Goal: Transaction & Acquisition: Purchase product/service

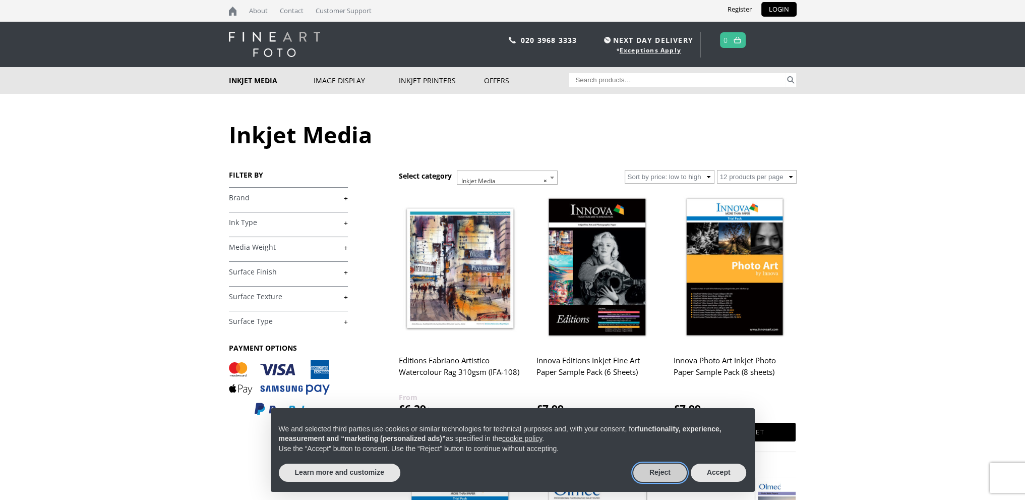
click at [650, 468] on button "Reject" at bounding box center [659, 472] width 53 height 18
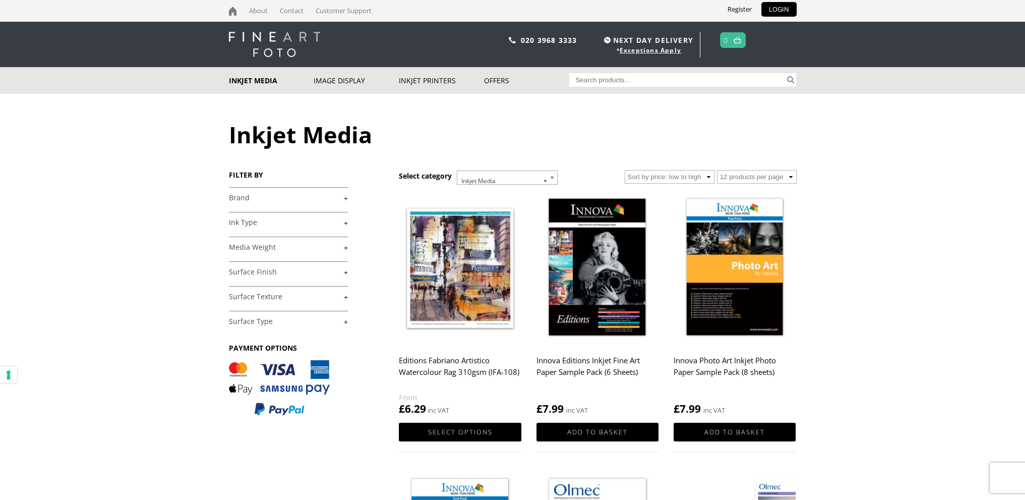
click at [268, 198] on link "+" at bounding box center [288, 198] width 119 height 10
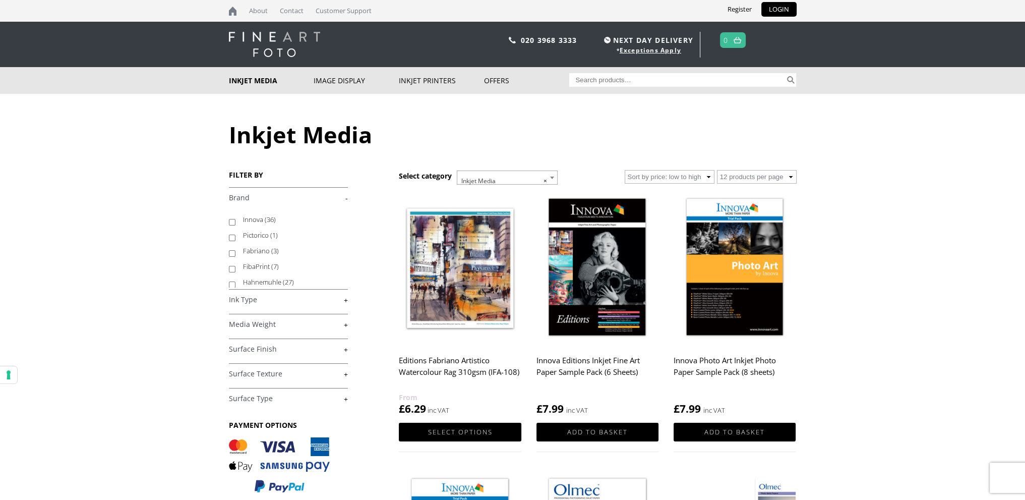
click at [232, 222] on input "Innova (36)" at bounding box center [232, 222] width 7 height 7
checkbox input "true"
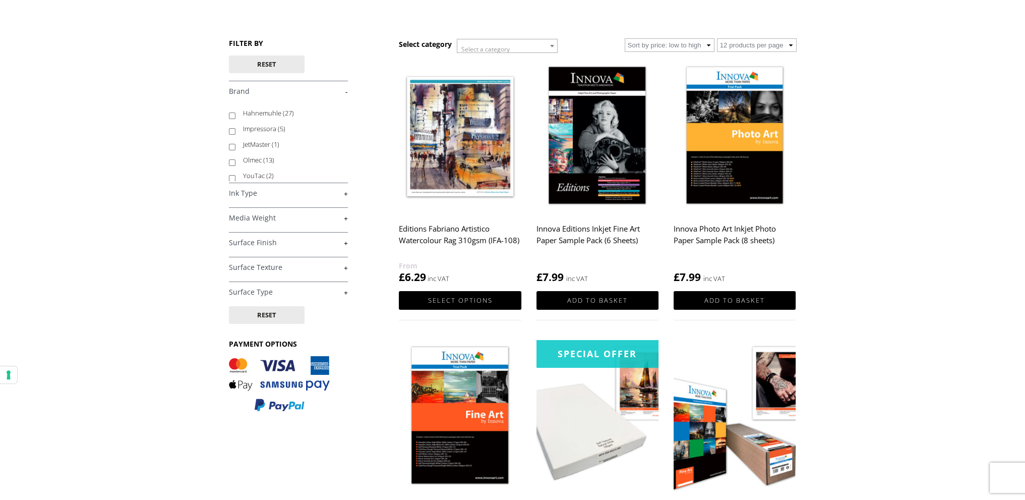
scroll to position [65, 0]
click at [230, 159] on input "Olmec (13)" at bounding box center [232, 160] width 7 height 7
checkbox input "true"
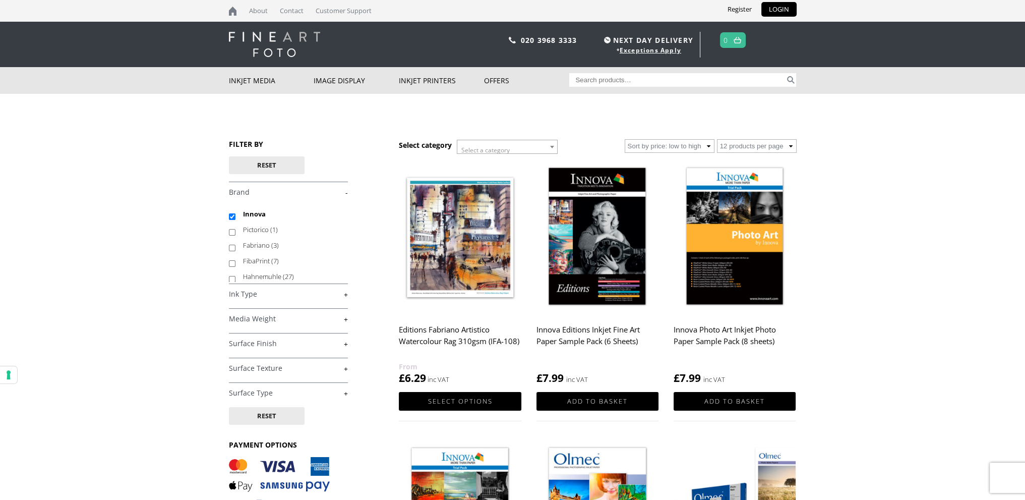
click at [231, 214] on input "Innova" at bounding box center [232, 216] width 7 height 7
checkbox input "false"
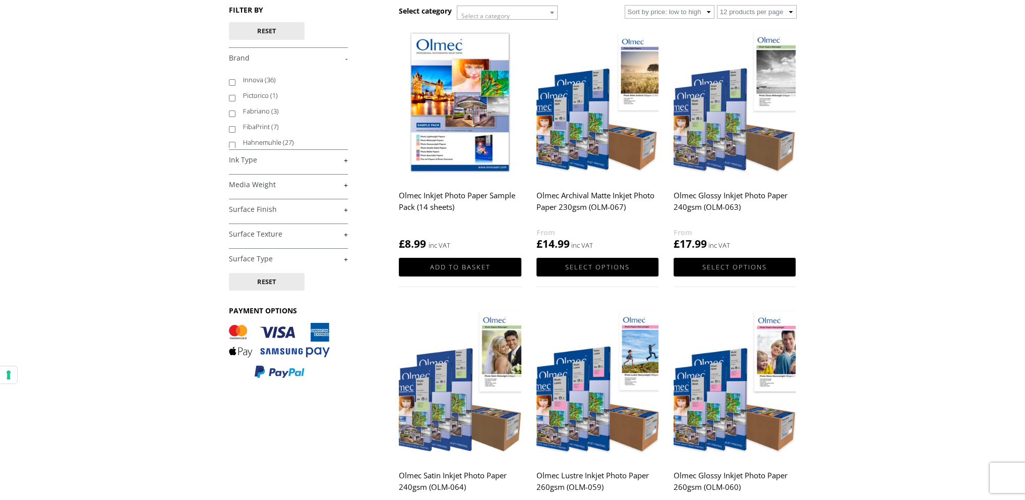
scroll to position [50, 0]
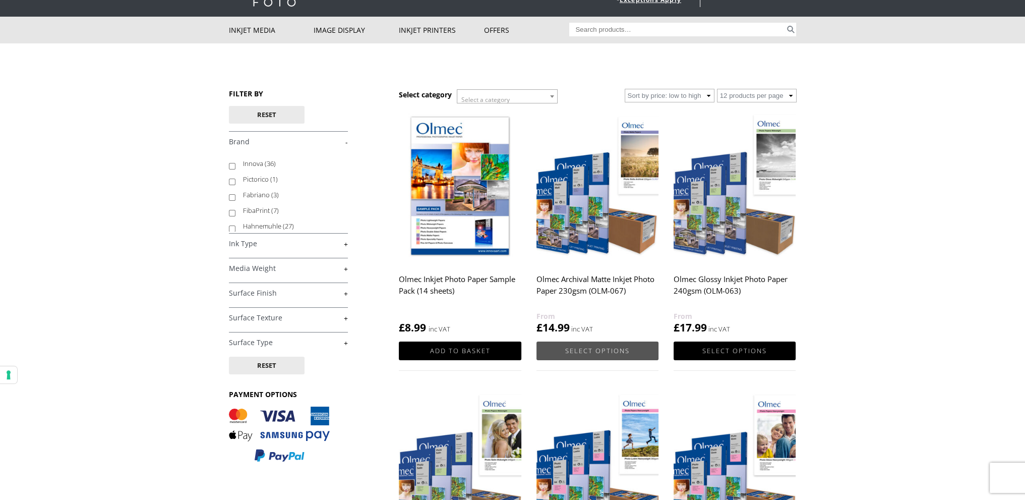
click at [593, 349] on link "Select options" at bounding box center [598, 350] width 122 height 19
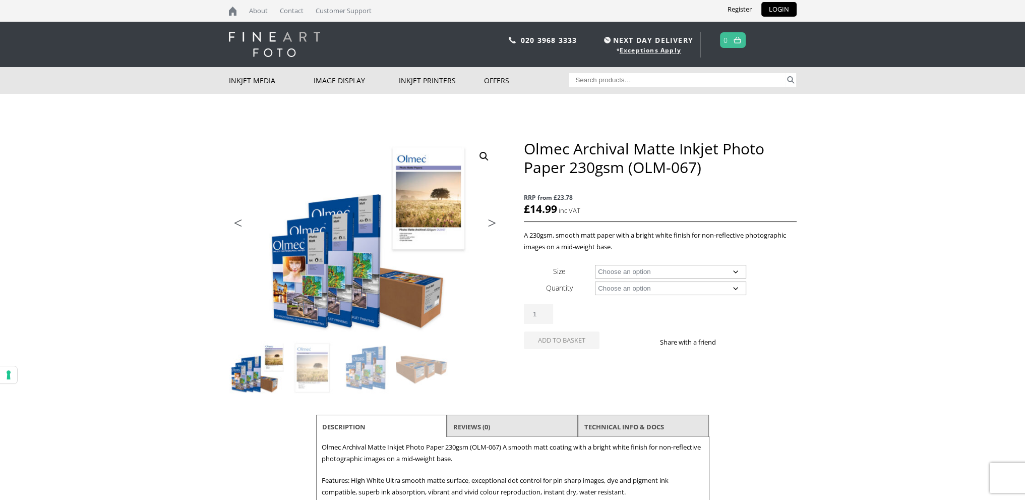
click at [612, 276] on select "Choose an option A4 Sheet A3 Sheet A3+ Sheet A2 Sheet 17" Wide Roll 24" Wide Ro…" at bounding box center [670, 272] width 151 height 14
click at [595, 265] on select "Choose an option A4 Sheet A3 Sheet A3+ Sheet A2 Sheet 17" Wide Roll 24" Wide Ro…" at bounding box center [670, 272] width 151 height 14
select select "44-wide-roll"
click at [619, 288] on select "Choose an option 30m" at bounding box center [670, 288] width 151 height 14
select select "30m"
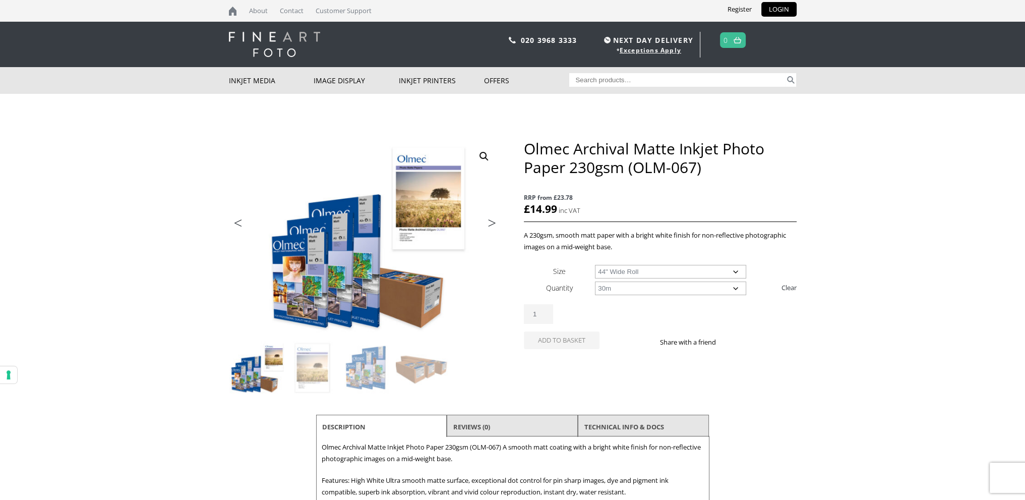
click at [595, 281] on select "Choose an option 30m" at bounding box center [670, 288] width 151 height 14
select select "44-wide-roll"
